Goal: Contribute content: Add original content to the website for others to see

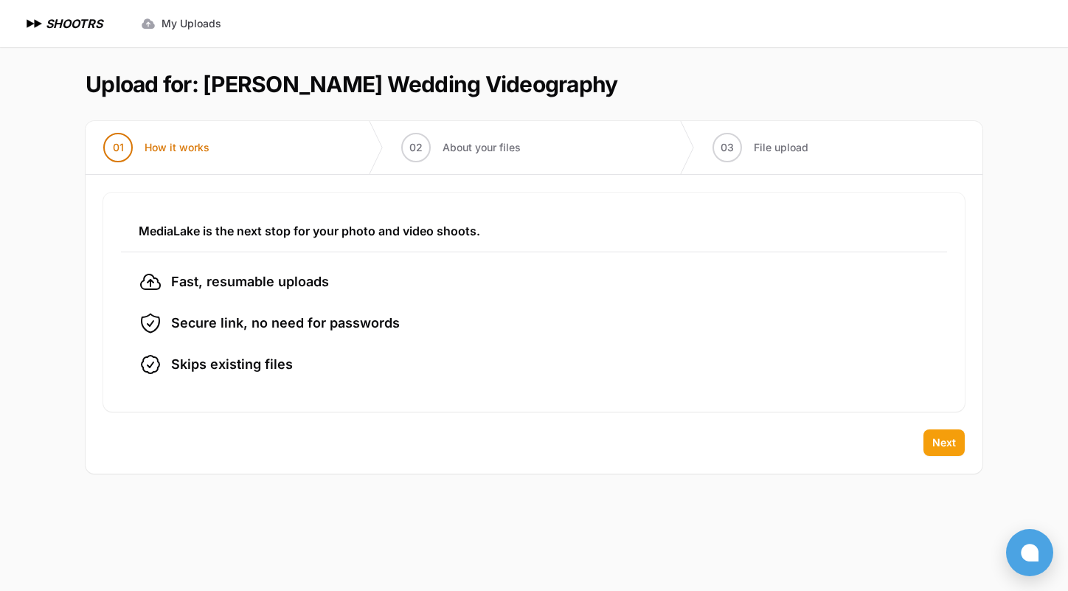
click at [948, 438] on span "Next" at bounding box center [945, 442] width 24 height 15
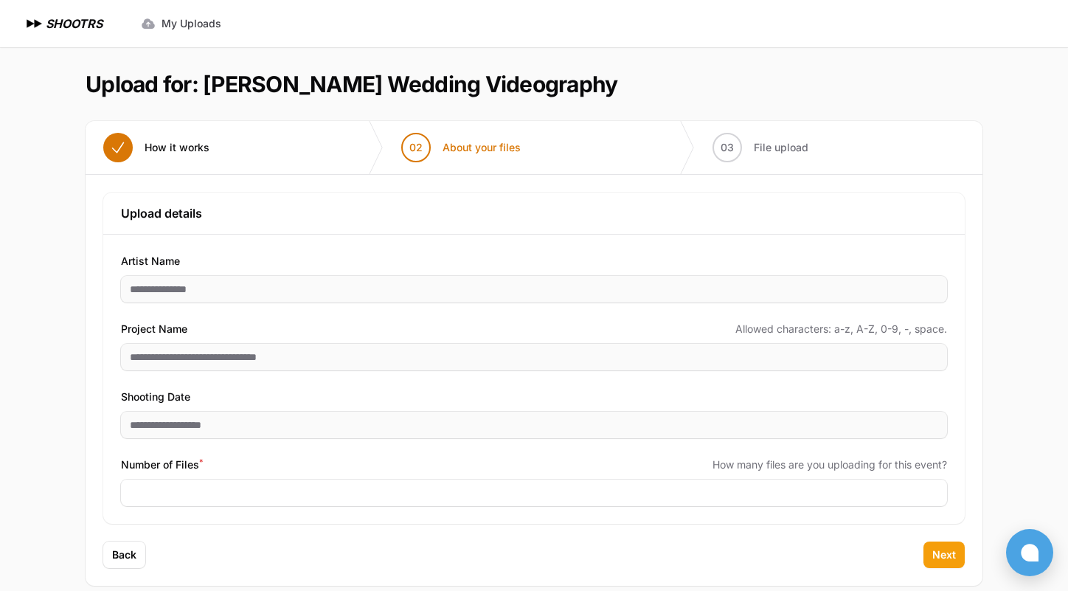
scroll to position [18, 0]
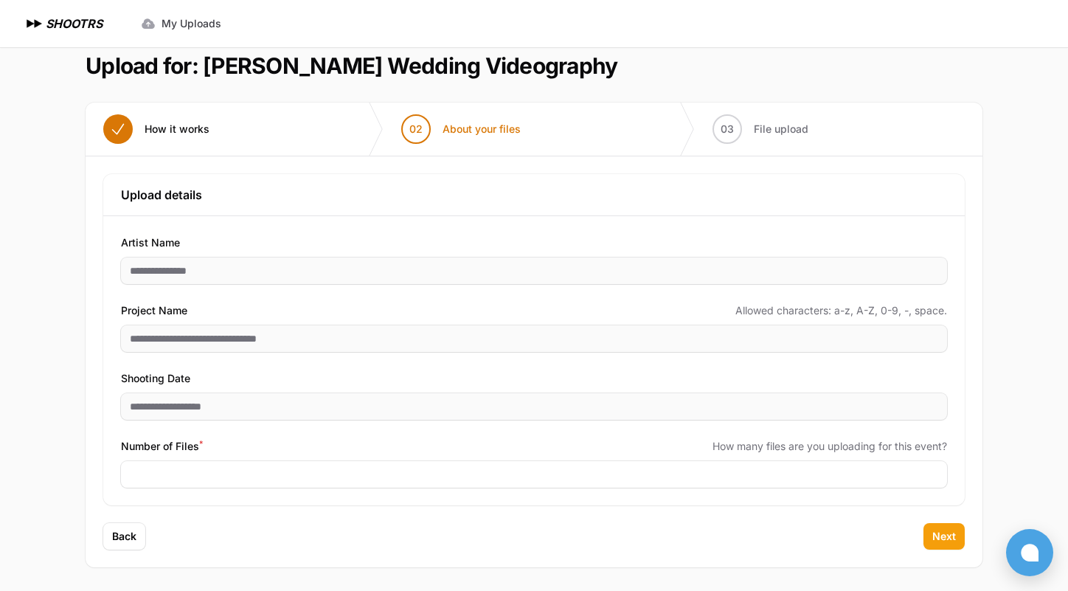
click at [944, 532] on span "Next" at bounding box center [945, 536] width 24 height 15
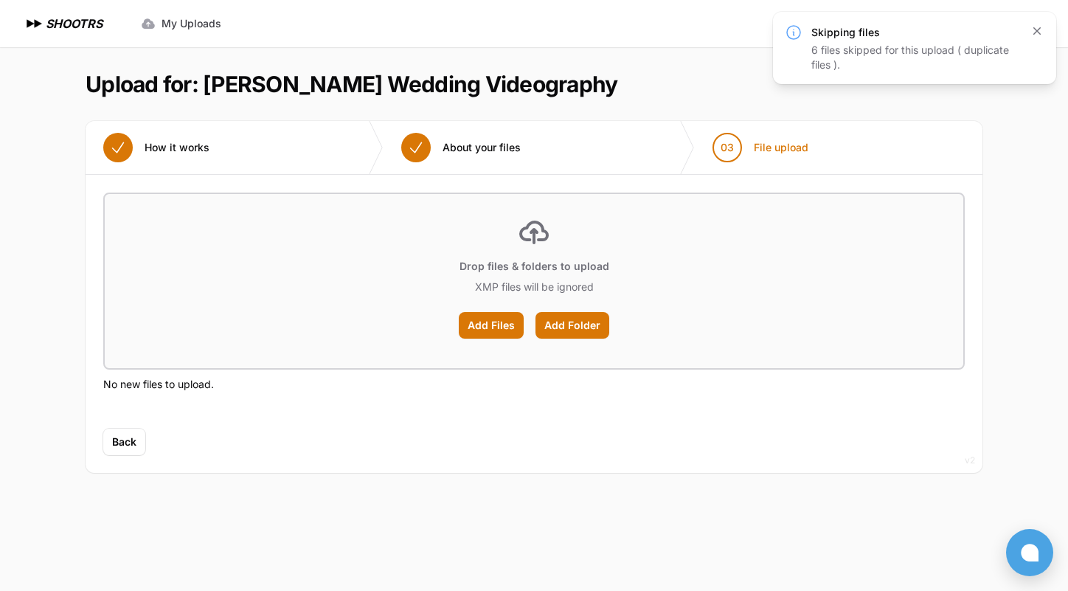
click at [1033, 31] on icon "button" at bounding box center [1037, 31] width 15 height 15
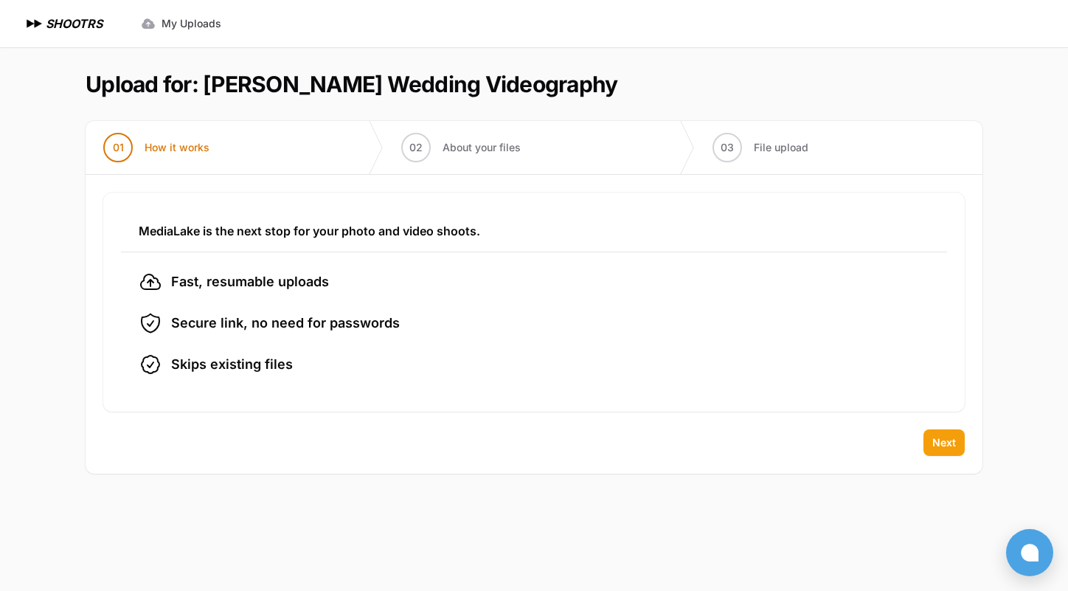
click at [952, 440] on span "Next" at bounding box center [945, 442] width 24 height 15
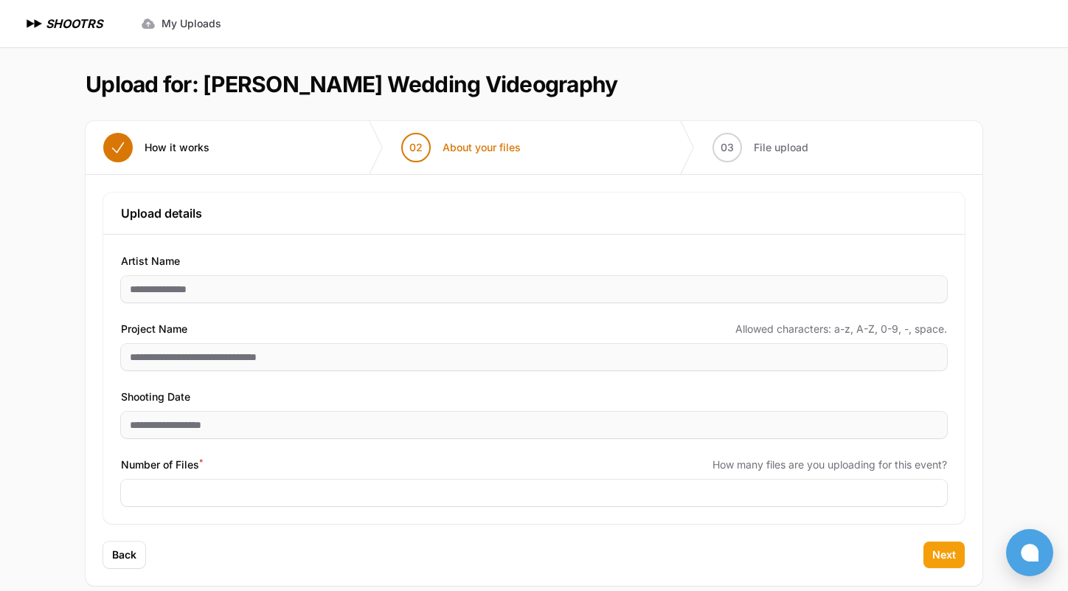
scroll to position [18, 0]
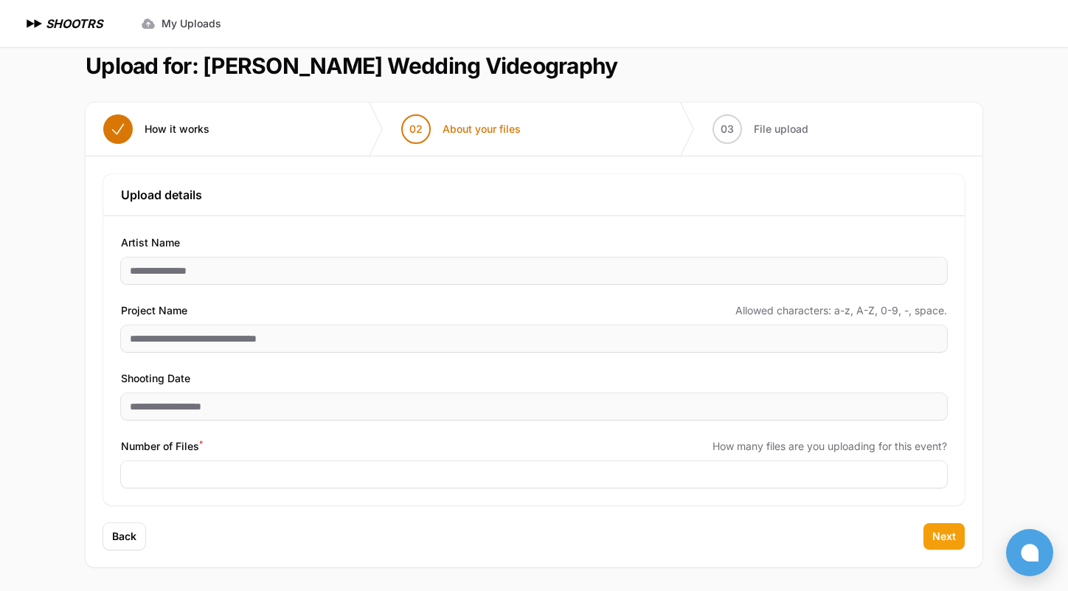
click at [928, 541] on button "Next" at bounding box center [944, 536] width 41 height 27
